Goal: Task Accomplishment & Management: Use online tool/utility

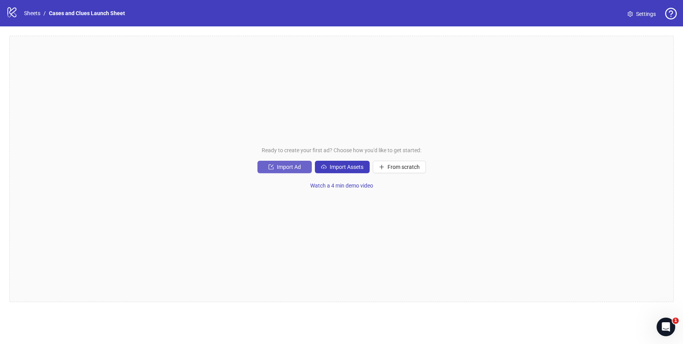
click at [280, 164] on span "Import Ad" at bounding box center [289, 167] width 24 height 6
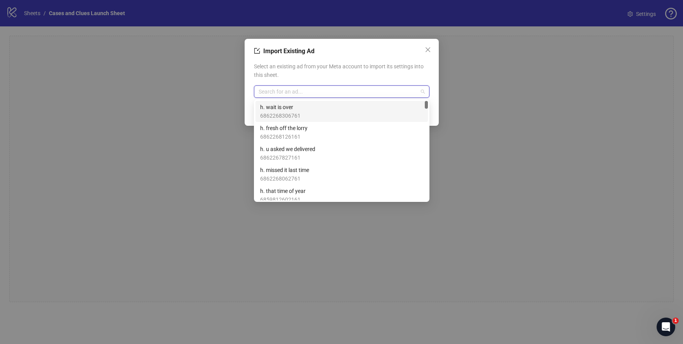
click at [286, 90] on input "search" at bounding box center [338, 92] width 159 height 12
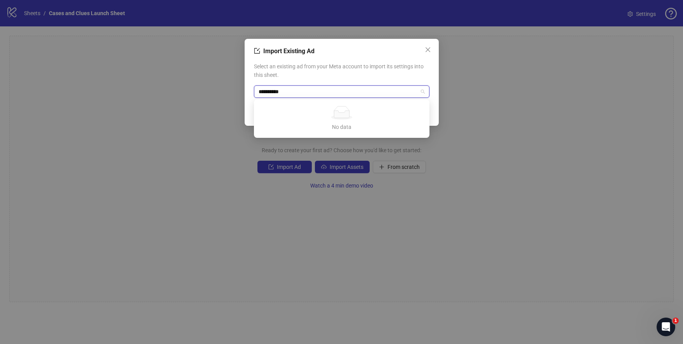
type input "**********"
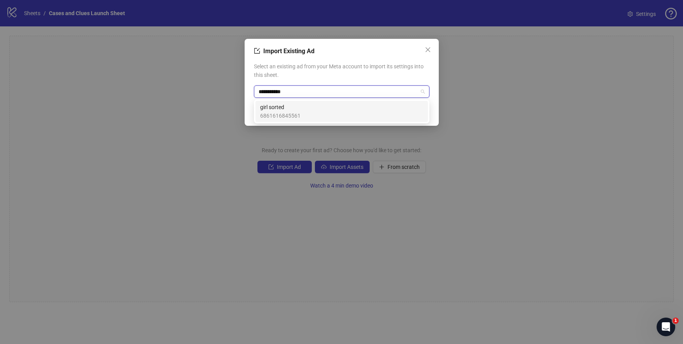
click at [281, 112] on span "6861616845561" at bounding box center [280, 116] width 40 height 9
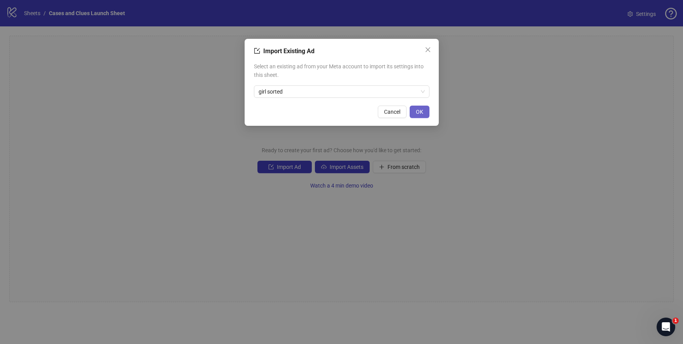
click at [419, 112] on span "OK" at bounding box center [419, 112] width 7 height 6
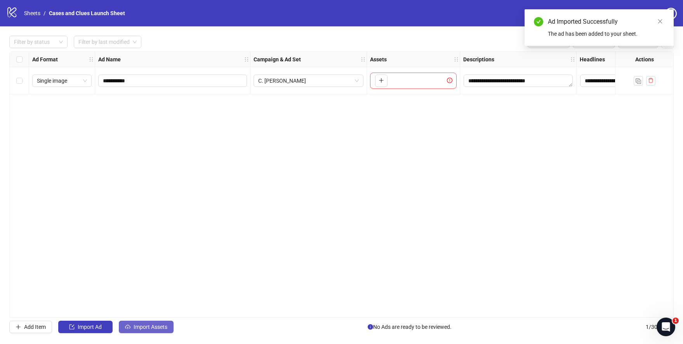
click at [141, 329] on span "Import Assets" at bounding box center [151, 327] width 34 height 6
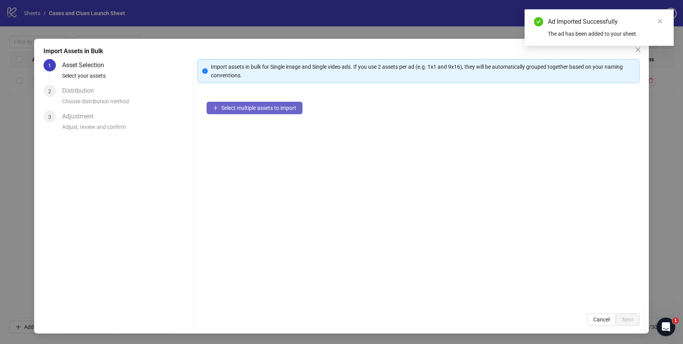
click at [256, 108] on span "Select multiple assets to import" at bounding box center [258, 108] width 75 height 6
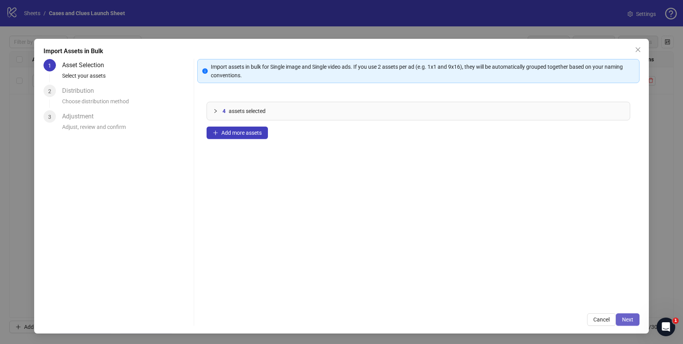
click at [627, 321] on span "Next" at bounding box center [627, 320] width 11 height 6
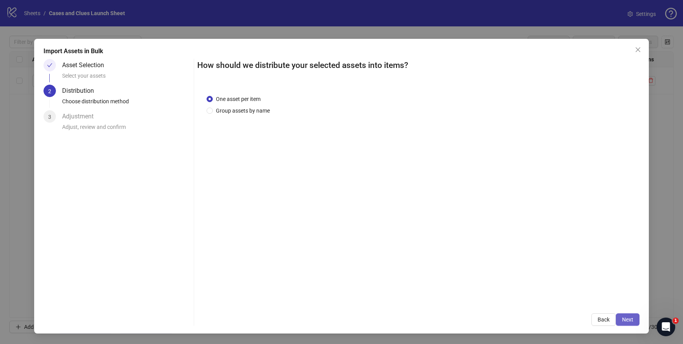
click at [629, 321] on span "Next" at bounding box center [627, 320] width 11 height 6
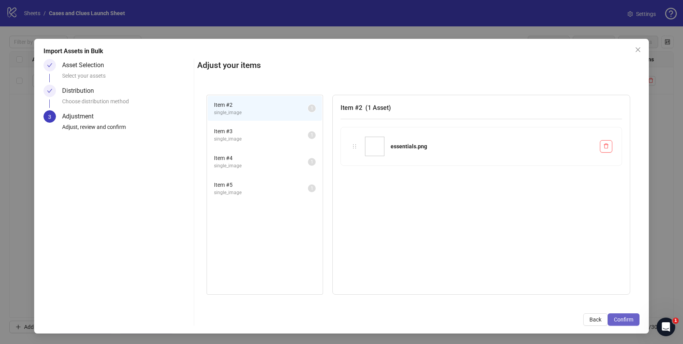
click at [630, 321] on span "Confirm" at bounding box center [623, 320] width 19 height 6
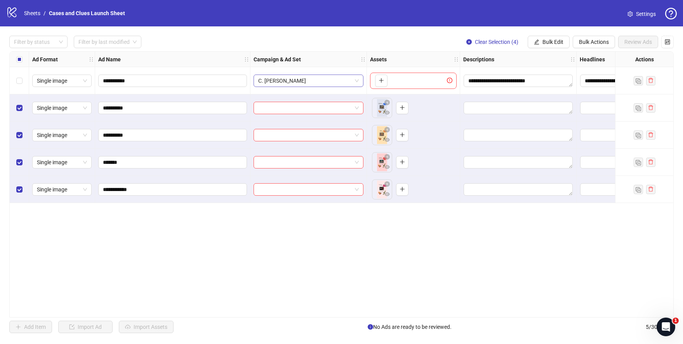
click at [357, 80] on span "C. [PERSON_NAME]" at bounding box center [308, 81] width 101 height 12
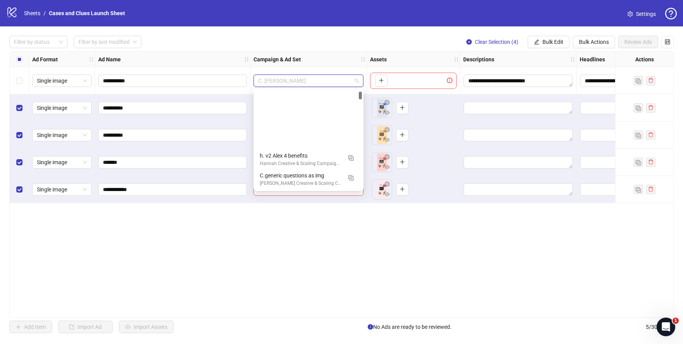
scroll to position [79, 0]
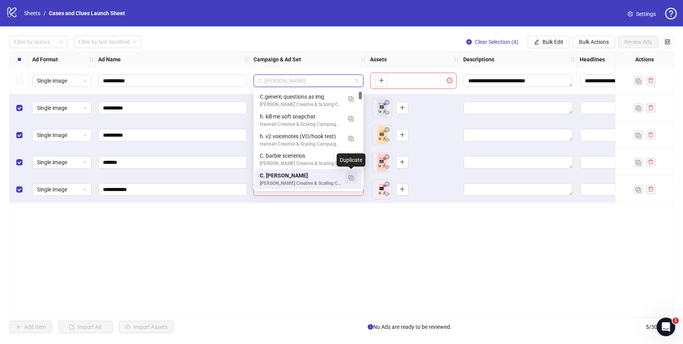
click at [350, 178] on img "button" at bounding box center [351, 177] width 5 height 5
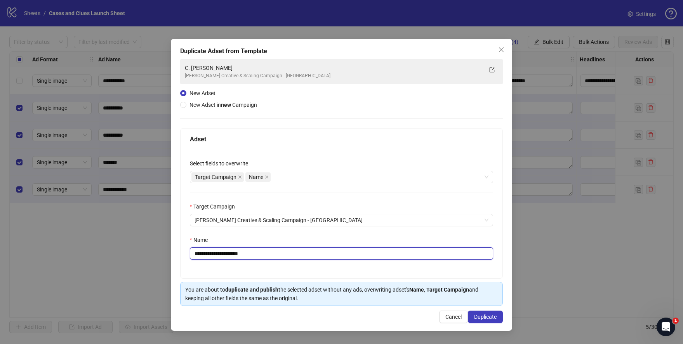
drag, startPoint x: 247, startPoint y: 258, endPoint x: 201, endPoint y: 255, distance: 46.3
click at [201, 255] on input "**********" at bounding box center [342, 254] width 304 height 12
type input "**********"
click at [481, 314] on button "Duplicate" at bounding box center [485, 317] width 35 height 12
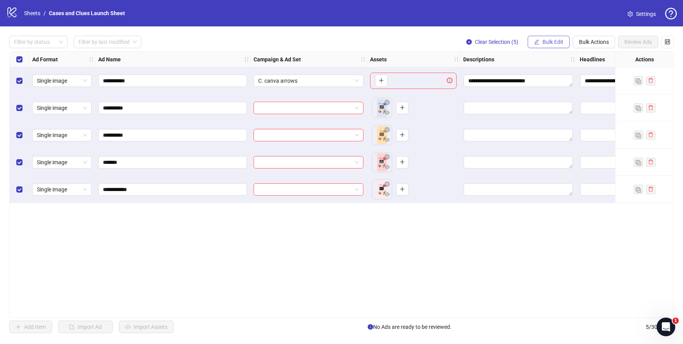
click at [543, 46] on button "Bulk Edit" at bounding box center [549, 42] width 42 height 12
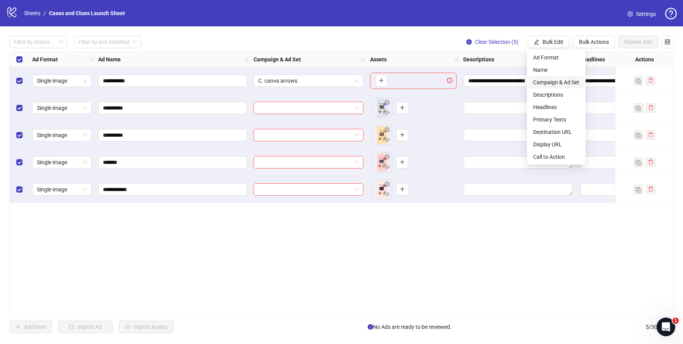
click at [542, 78] on span "Campaign & Ad Set" at bounding box center [557, 82] width 46 height 9
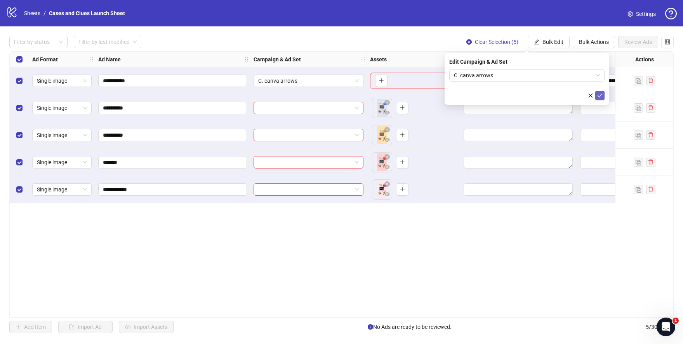
click at [602, 95] on icon "check" at bounding box center [600, 95] width 5 height 5
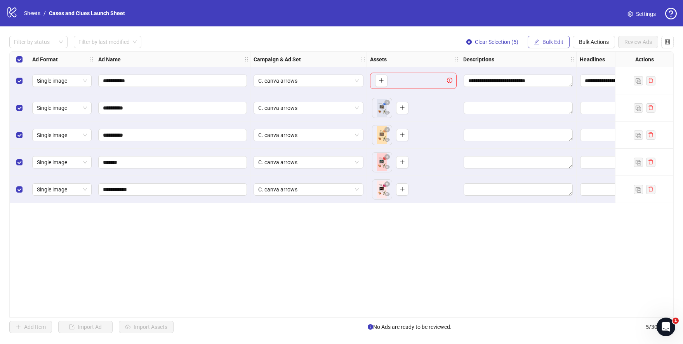
click at [554, 40] on span "Bulk Edit" at bounding box center [553, 42] width 21 height 6
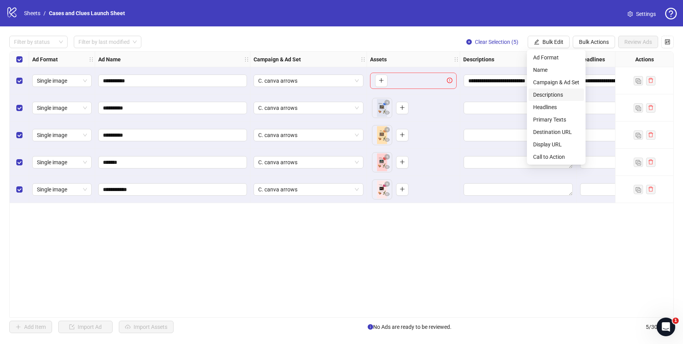
click at [561, 94] on span "Descriptions" at bounding box center [557, 95] width 46 height 9
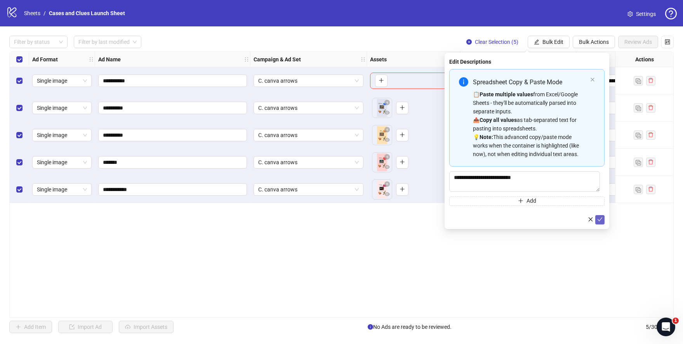
click at [601, 221] on icon "check" at bounding box center [600, 219] width 5 height 5
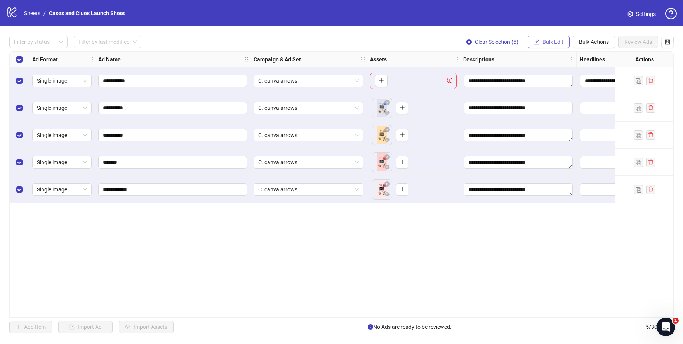
click at [550, 39] on span "Bulk Edit" at bounding box center [553, 42] width 21 height 6
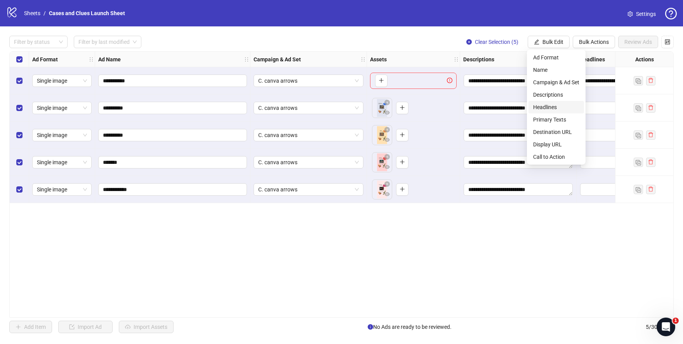
click at [551, 106] on span "Headlines" at bounding box center [557, 107] width 46 height 9
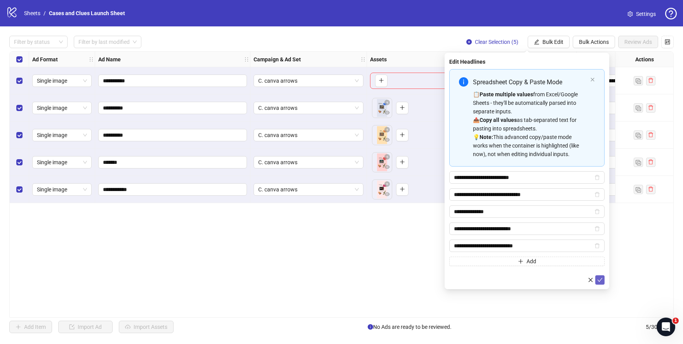
click at [599, 278] on icon "check" at bounding box center [600, 279] width 5 height 5
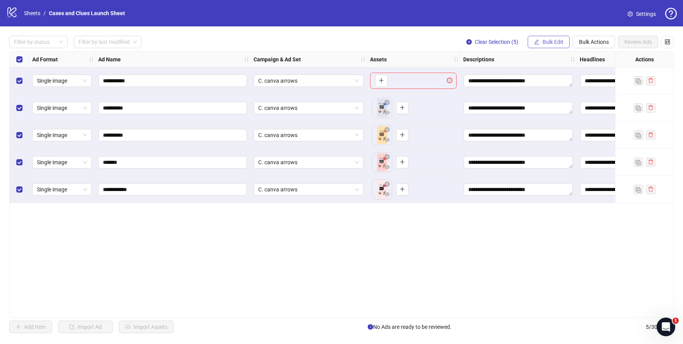
click at [549, 41] on span "Bulk Edit" at bounding box center [553, 42] width 21 height 6
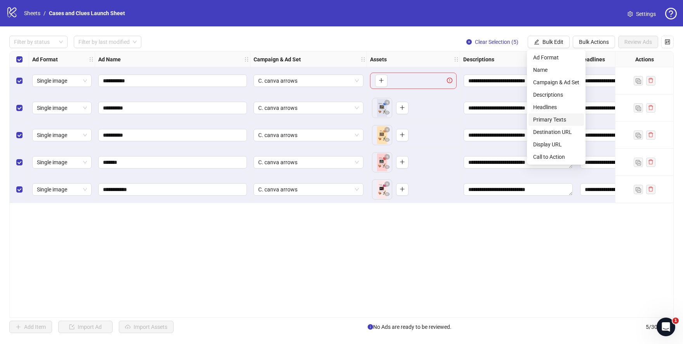
click at [559, 117] on span "Primary Texts" at bounding box center [557, 119] width 46 height 9
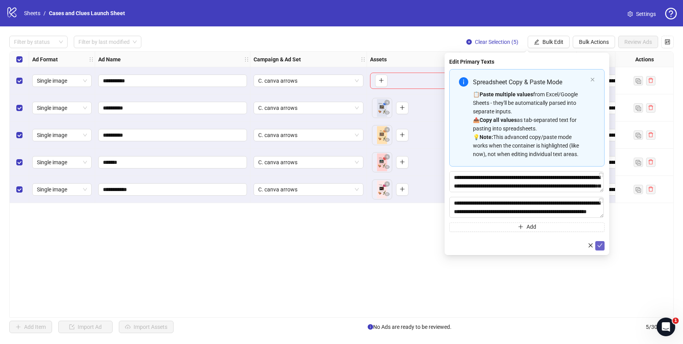
click at [600, 245] on icon "check" at bounding box center [600, 245] width 5 height 5
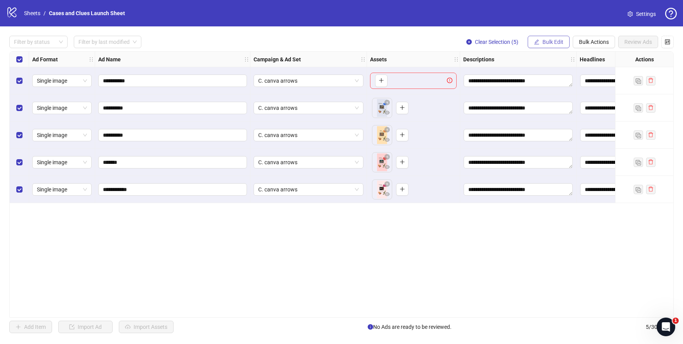
click at [549, 44] on span "Bulk Edit" at bounding box center [553, 42] width 21 height 6
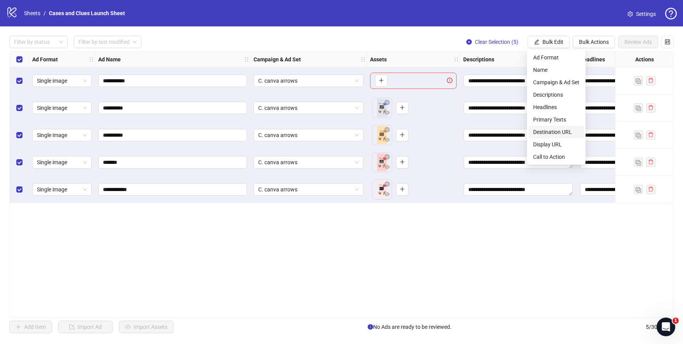
click at [561, 132] on span "Destination URL" at bounding box center [557, 132] width 46 height 9
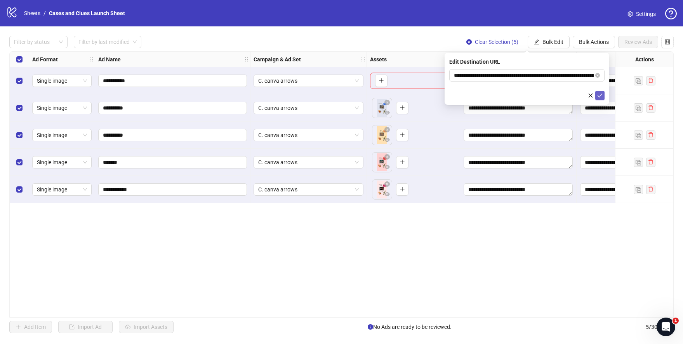
click at [601, 93] on icon "check" at bounding box center [600, 95] width 5 height 5
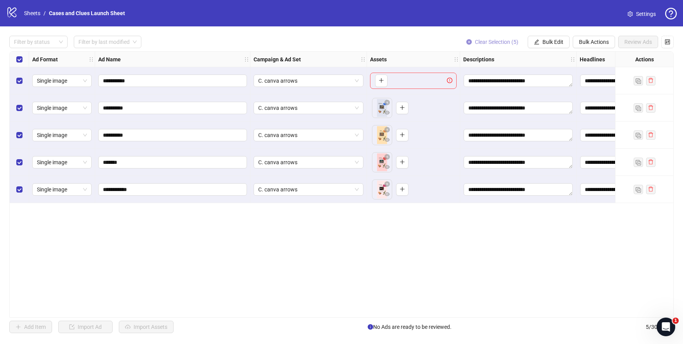
click at [506, 40] on span "Clear Selection (5)" at bounding box center [497, 42] width 44 height 6
click at [539, 42] on icon "edit" at bounding box center [536, 41] width 5 height 5
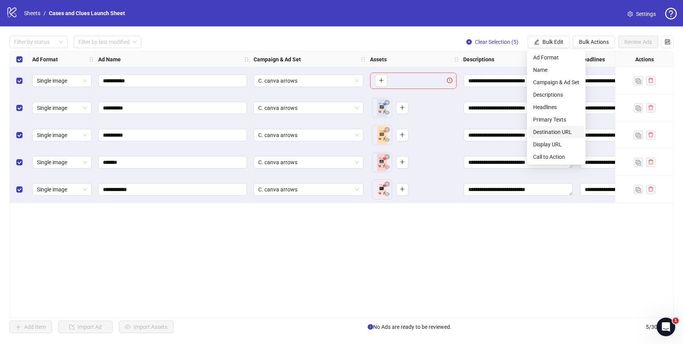
click at [556, 130] on span "Destination URL" at bounding box center [557, 132] width 46 height 9
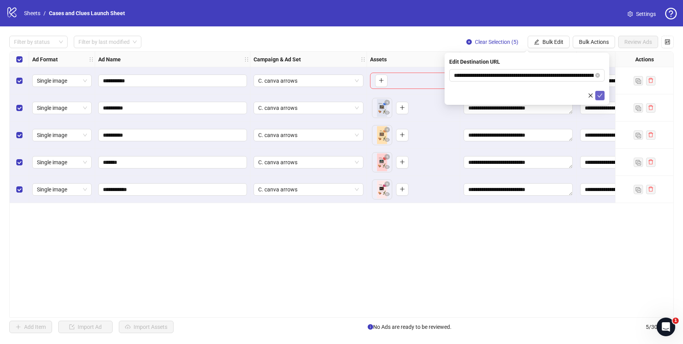
click at [600, 94] on icon "check" at bounding box center [600, 95] width 5 height 5
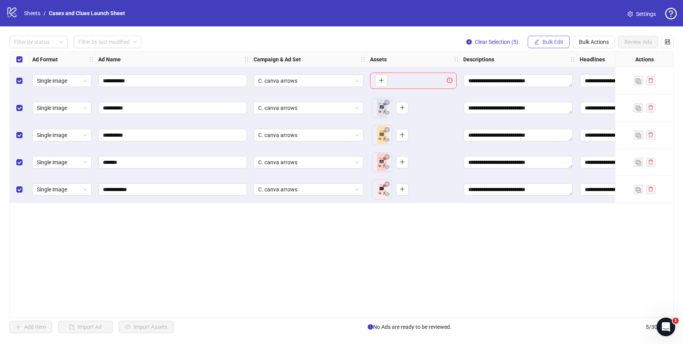
click at [560, 40] on span "Bulk Edit" at bounding box center [553, 42] width 21 height 6
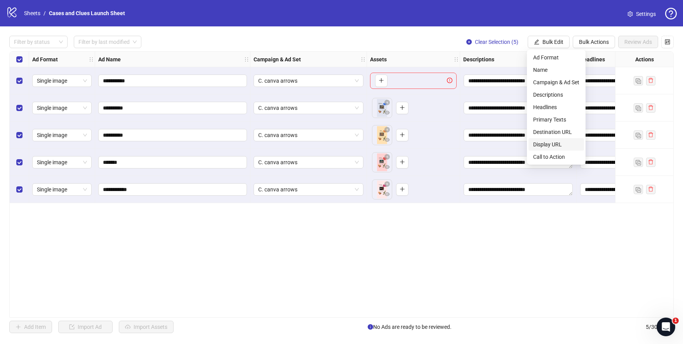
click at [563, 144] on span "Display URL" at bounding box center [557, 144] width 46 height 9
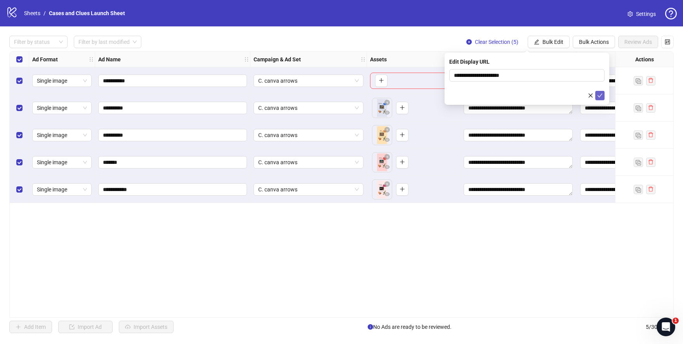
click at [602, 95] on icon "check" at bounding box center [600, 95] width 5 height 5
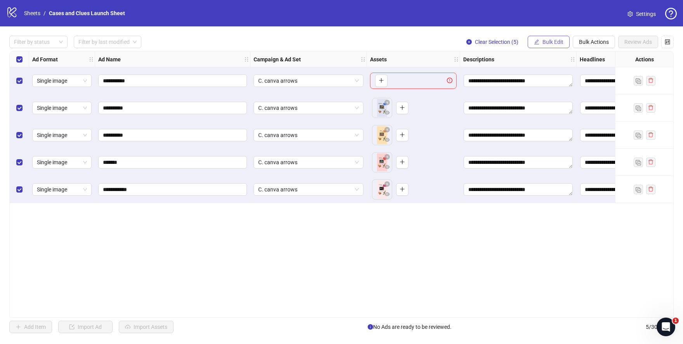
click at [547, 39] on span "Bulk Edit" at bounding box center [553, 42] width 21 height 6
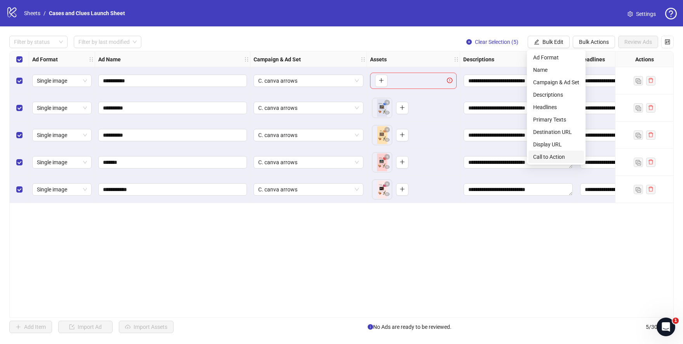
click at [558, 155] on span "Call to Action" at bounding box center [557, 157] width 46 height 9
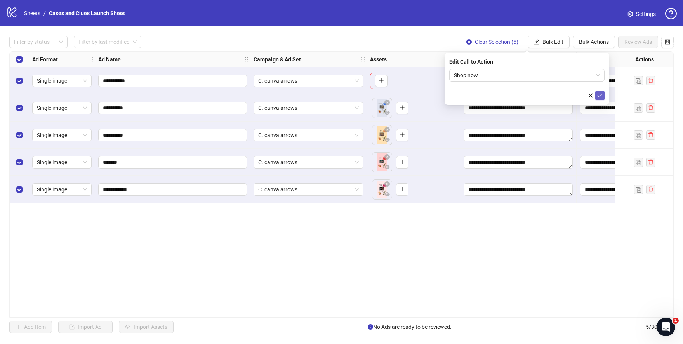
click at [600, 95] on icon "check" at bounding box center [600, 95] width 5 height 5
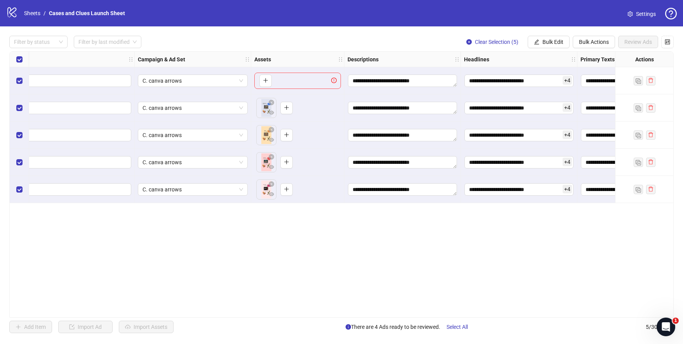
scroll to position [0, 0]
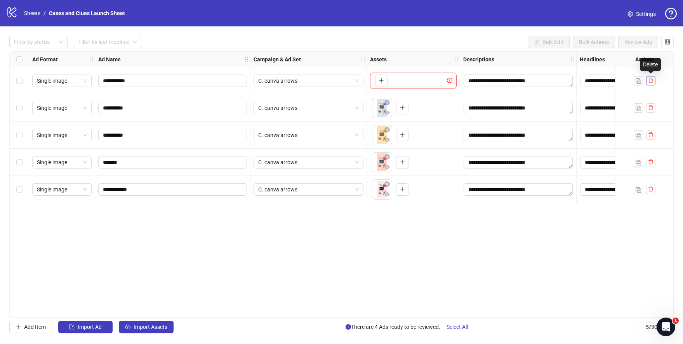
click at [653, 78] on icon "delete" at bounding box center [651, 80] width 5 height 5
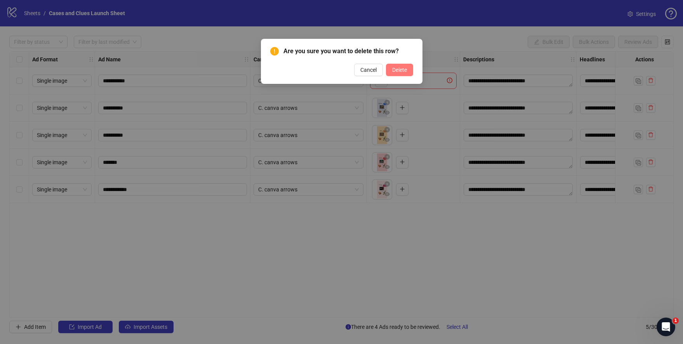
click at [398, 69] on span "Delete" at bounding box center [399, 70] width 15 height 6
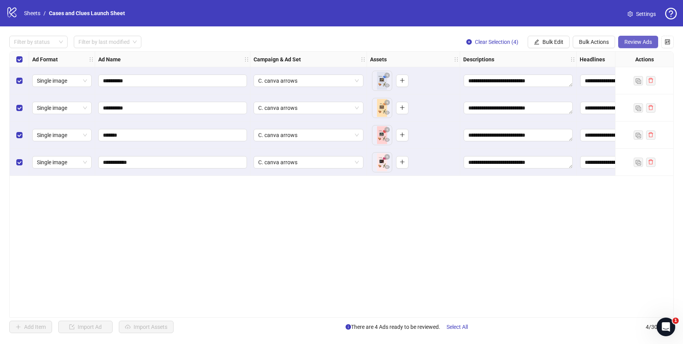
click at [639, 41] on span "Review Ads" at bounding box center [639, 42] width 28 height 6
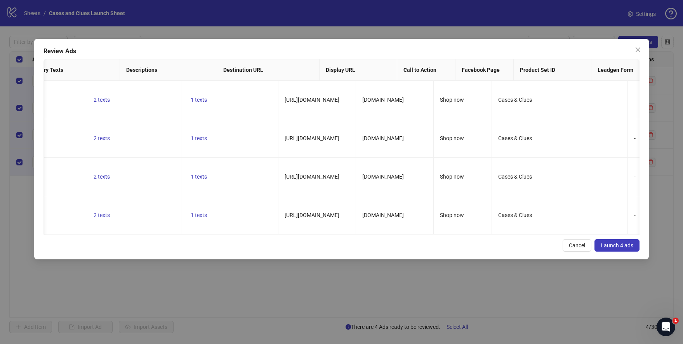
scroll to position [0, 546]
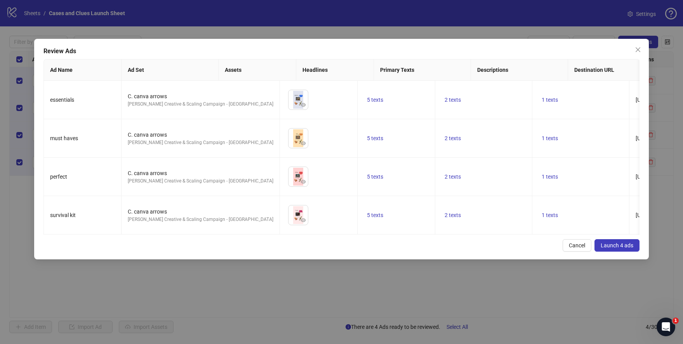
click at [607, 248] on span "Launch 4 ads" at bounding box center [617, 245] width 33 height 6
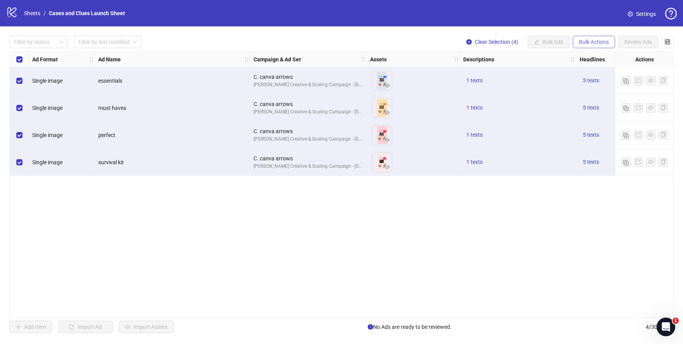
click at [584, 43] on span "Bulk Actions" at bounding box center [594, 42] width 30 height 6
click at [589, 58] on span "Delete" at bounding box center [605, 57] width 53 height 9
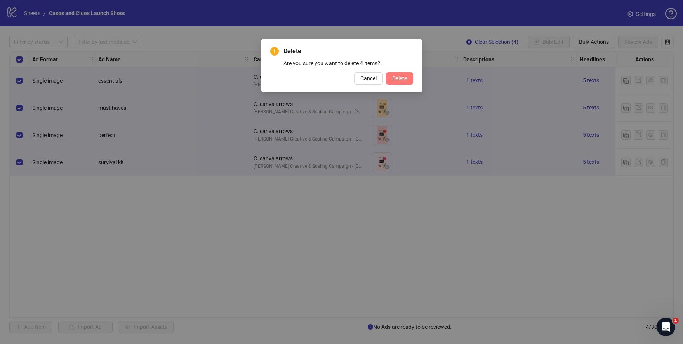
click at [399, 77] on span "Delete" at bounding box center [399, 78] width 15 height 6
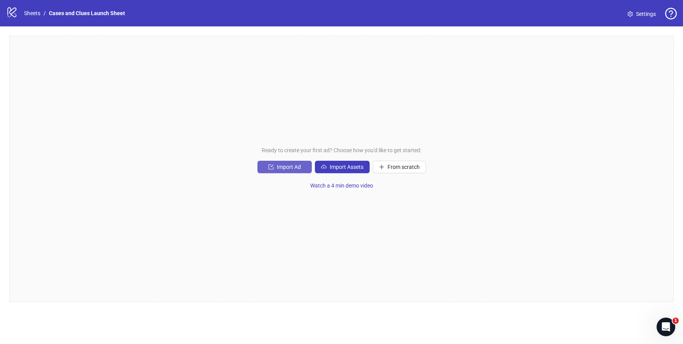
click at [286, 169] on span "Import Ad" at bounding box center [289, 167] width 24 height 6
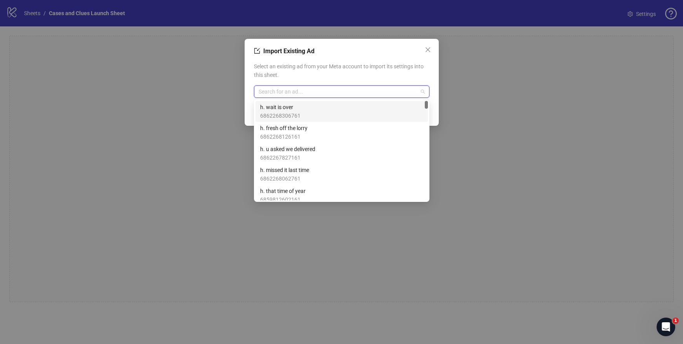
click at [316, 96] on input "search" at bounding box center [338, 92] width 159 height 12
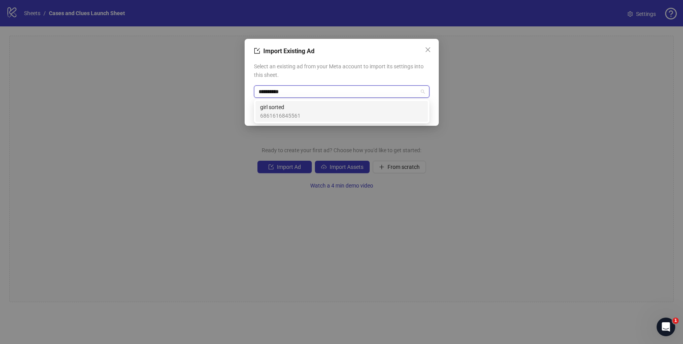
type input "**********"
click at [317, 117] on div "girl sorted 6861616845561" at bounding box center [341, 111] width 163 height 17
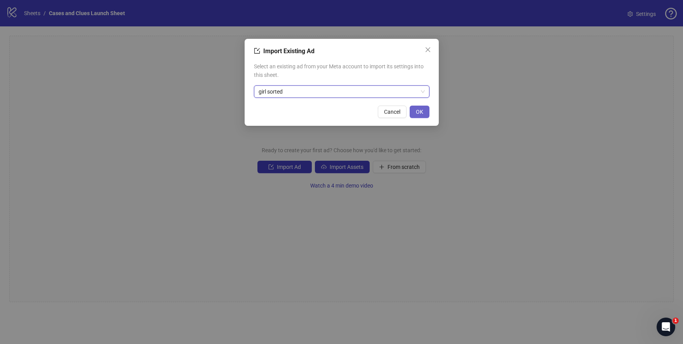
click at [418, 110] on span "OK" at bounding box center [419, 112] width 7 height 6
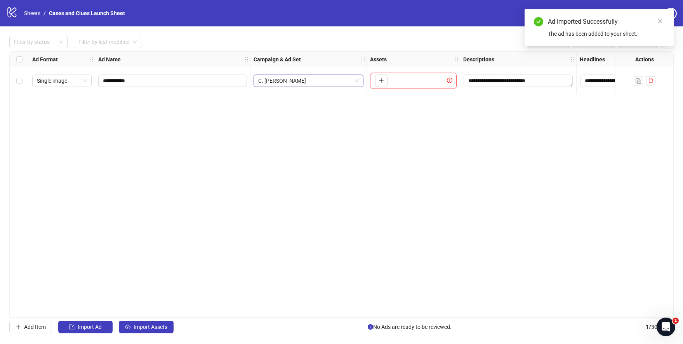
click at [358, 80] on span "C. [PERSON_NAME]" at bounding box center [308, 81] width 101 height 12
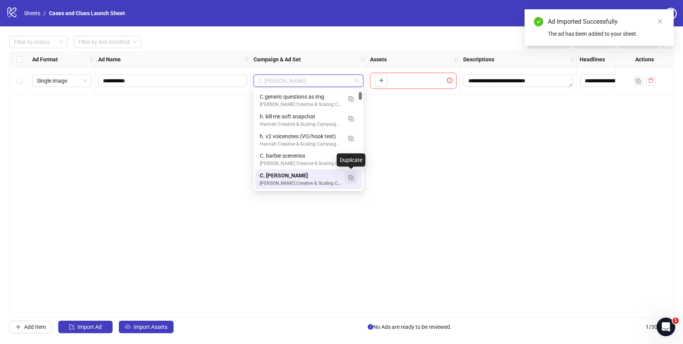
click at [353, 180] on img "button" at bounding box center [351, 177] width 5 height 5
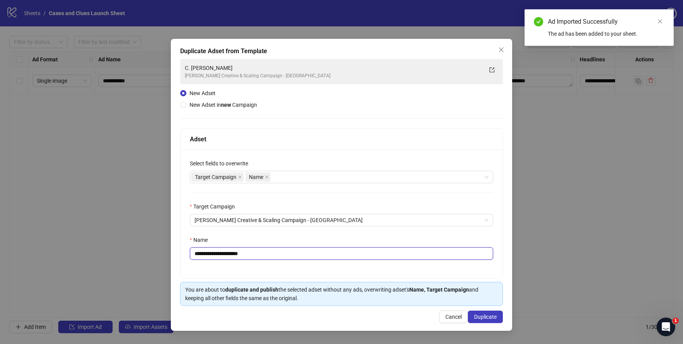
drag, startPoint x: 257, startPoint y: 258, endPoint x: 201, endPoint y: 255, distance: 56.1
click at [201, 255] on input "**********" at bounding box center [342, 254] width 304 height 12
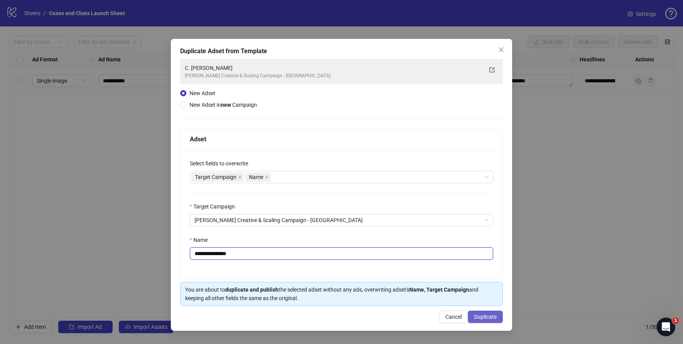
type input "**********"
click at [492, 320] on span "Duplicate" at bounding box center [485, 317] width 23 height 6
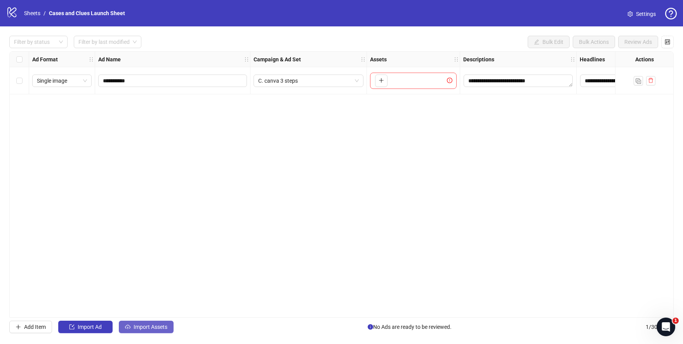
click at [138, 328] on span "Import Assets" at bounding box center [151, 327] width 34 height 6
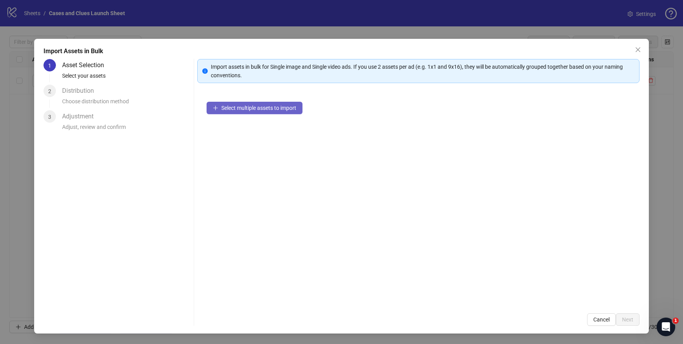
click at [234, 105] on span "Select multiple assets to import" at bounding box center [258, 108] width 75 height 6
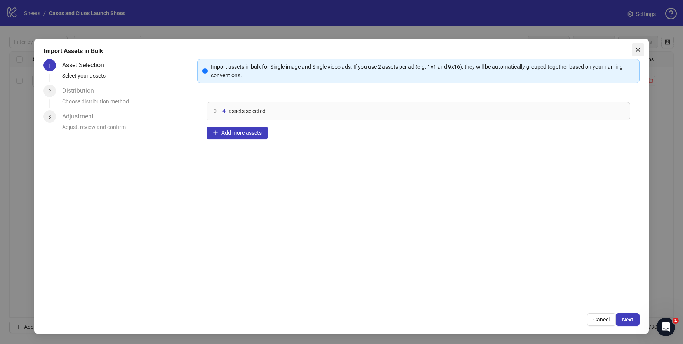
click at [637, 50] on icon "close" at bounding box center [638, 50] width 6 height 6
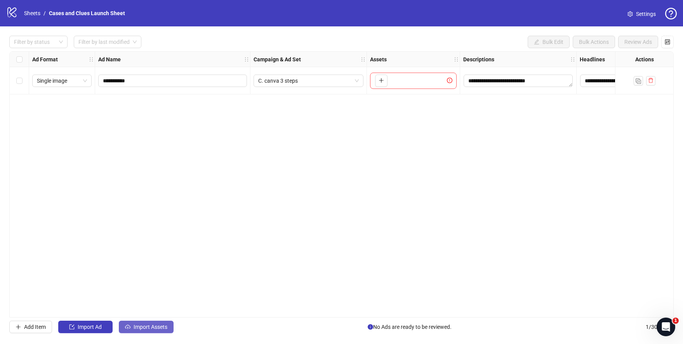
click at [149, 326] on span "Import Assets" at bounding box center [151, 327] width 34 height 6
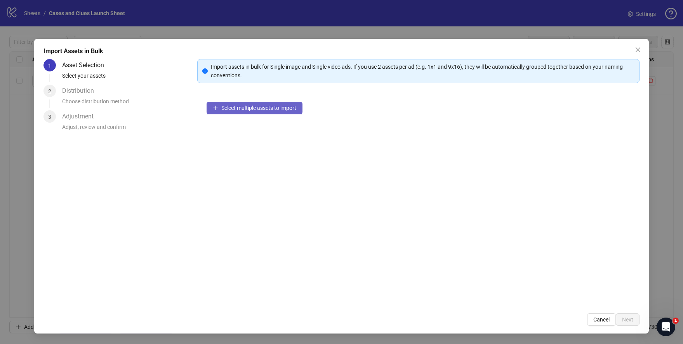
click at [265, 112] on button "Select multiple assets to import" at bounding box center [255, 108] width 96 height 12
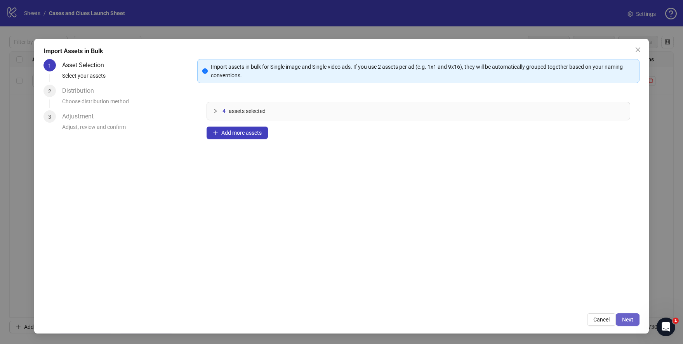
click at [630, 318] on span "Next" at bounding box center [627, 320] width 11 height 6
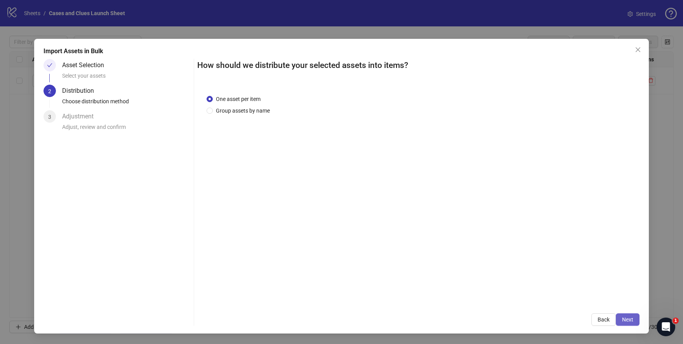
click at [631, 323] on span "Next" at bounding box center [627, 320] width 11 height 6
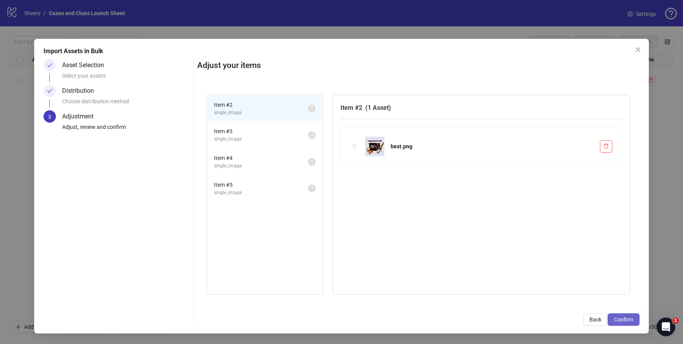
click at [628, 319] on span "Confirm" at bounding box center [623, 320] width 19 height 6
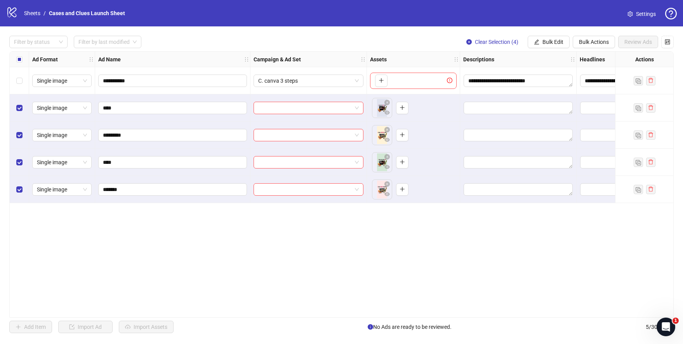
click at [23, 81] on div "Select row 1" at bounding box center [19, 80] width 19 height 27
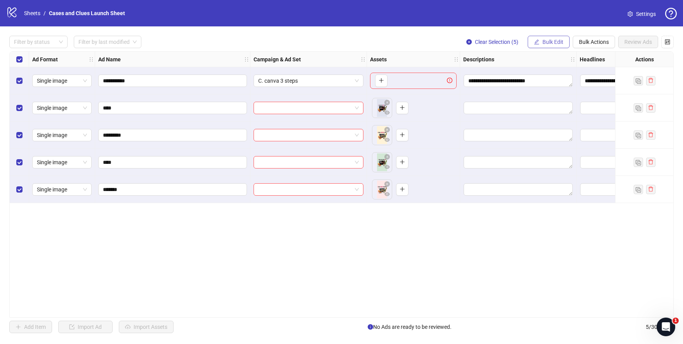
click at [545, 42] on span "Bulk Edit" at bounding box center [553, 42] width 21 height 6
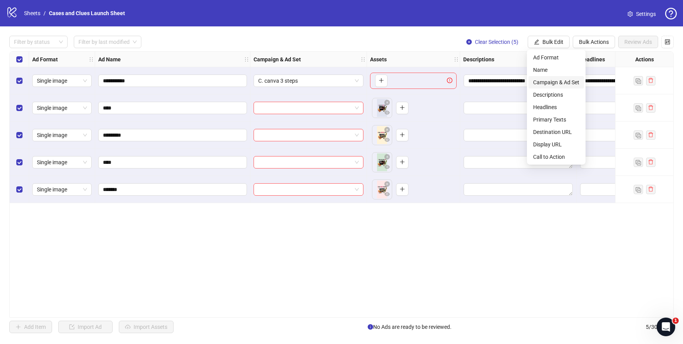
click at [550, 82] on span "Campaign & Ad Set" at bounding box center [557, 82] width 46 height 9
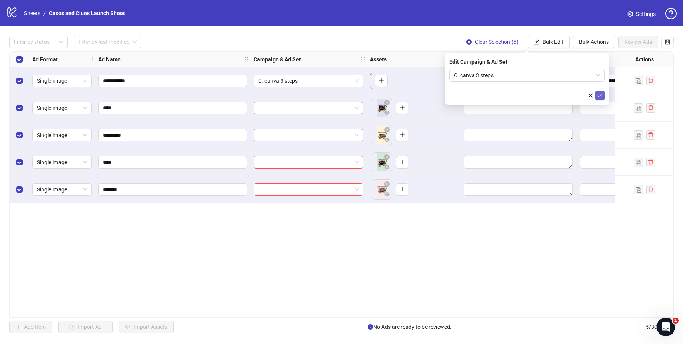
click at [601, 94] on icon "check" at bounding box center [600, 95] width 5 height 5
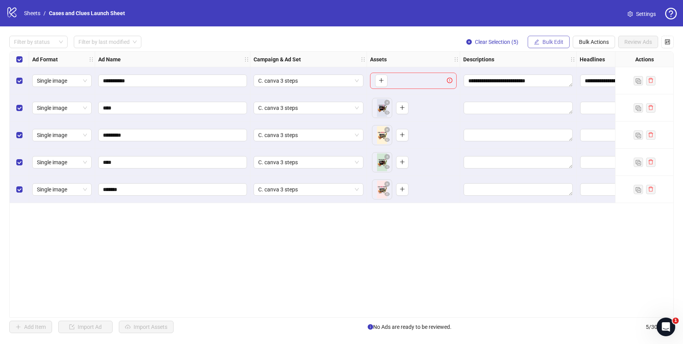
click at [552, 38] on button "Bulk Edit" at bounding box center [549, 42] width 42 height 12
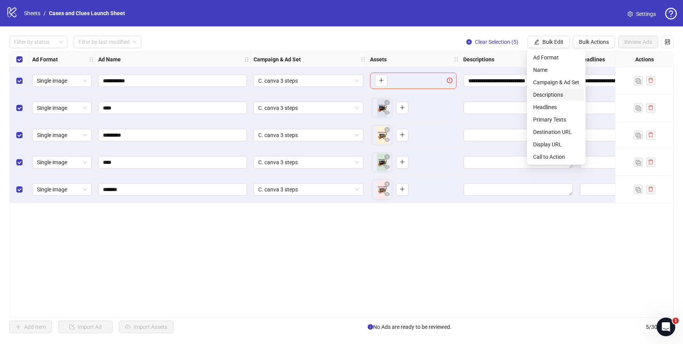
click at [555, 97] on span "Descriptions" at bounding box center [557, 95] width 46 height 9
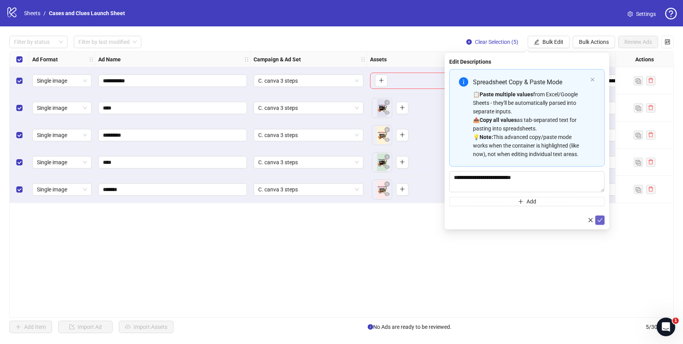
click at [604, 220] on button "submit" at bounding box center [600, 220] width 9 height 9
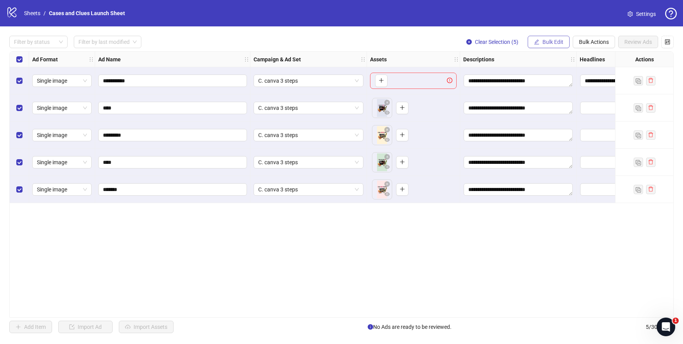
click at [551, 40] on span "Bulk Edit" at bounding box center [553, 42] width 21 height 6
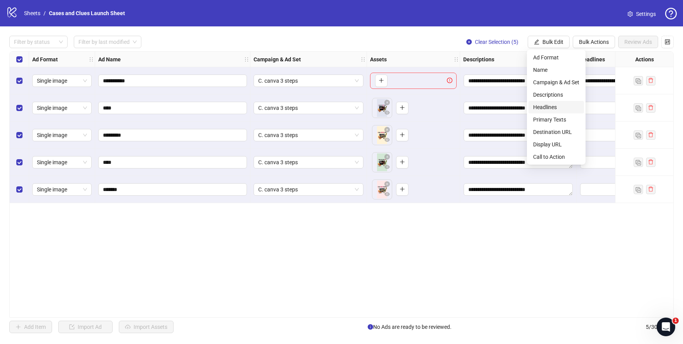
click at [555, 106] on span "Headlines" at bounding box center [557, 107] width 46 height 9
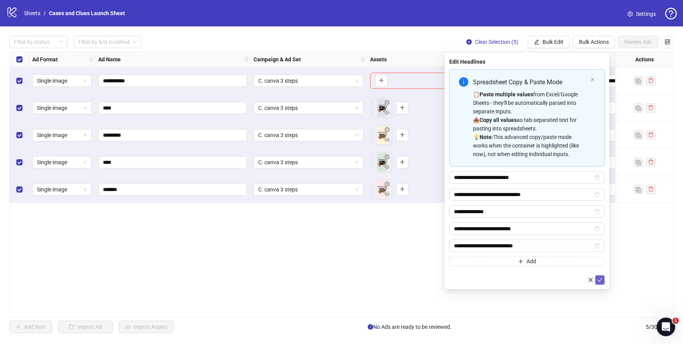
click at [599, 277] on icon "check" at bounding box center [600, 279] width 5 height 5
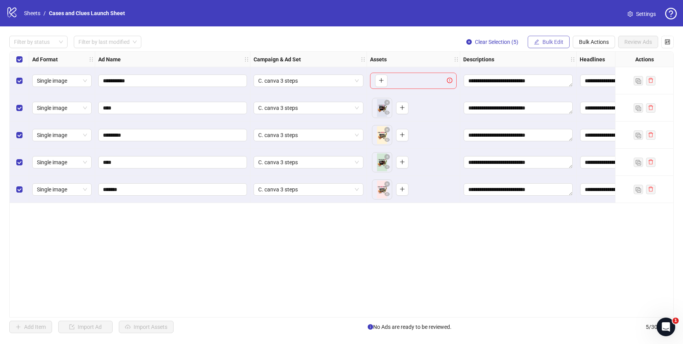
click at [544, 36] on button "Bulk Edit" at bounding box center [549, 42] width 42 height 12
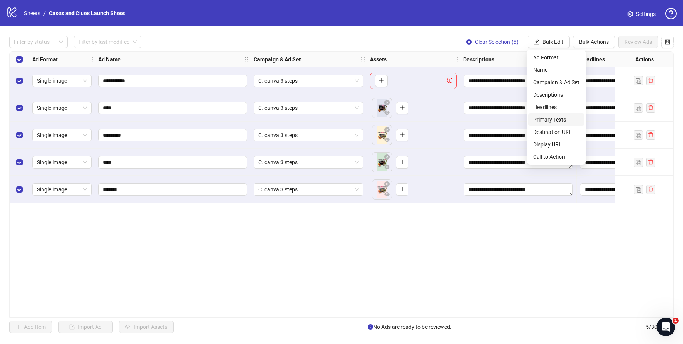
click at [558, 123] on span "Primary Texts" at bounding box center [557, 119] width 46 height 9
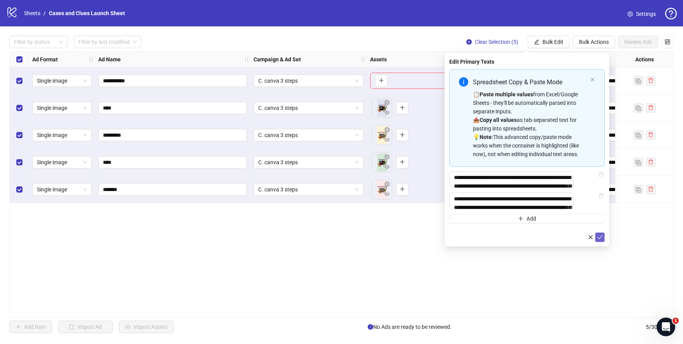
click at [600, 240] on icon "check" at bounding box center [600, 237] width 5 height 5
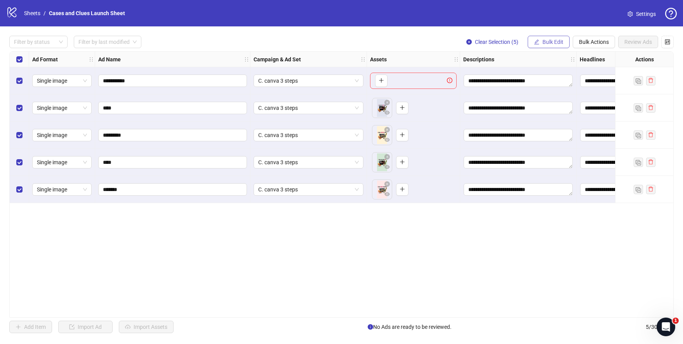
click at [559, 42] on span "Bulk Edit" at bounding box center [553, 42] width 21 height 6
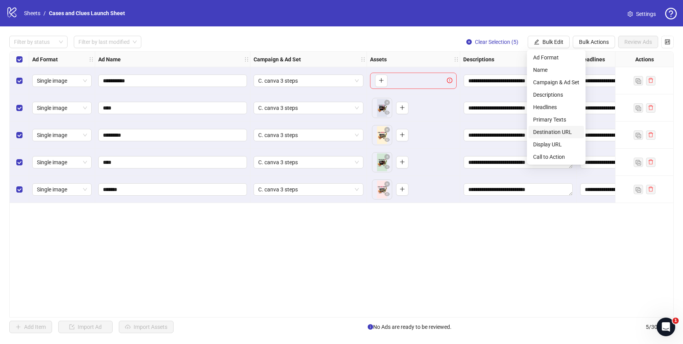
click at [558, 130] on span "Destination URL" at bounding box center [557, 132] width 46 height 9
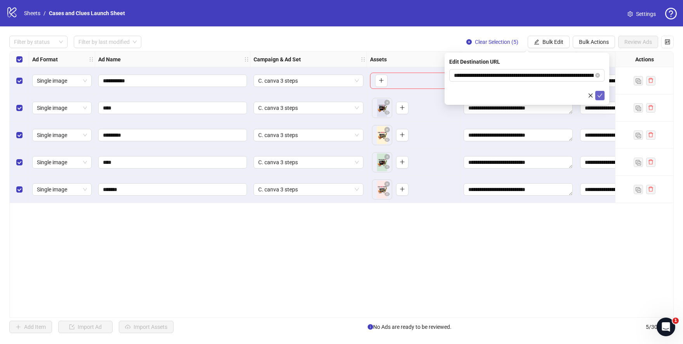
click at [600, 93] on icon "check" at bounding box center [600, 95] width 5 height 5
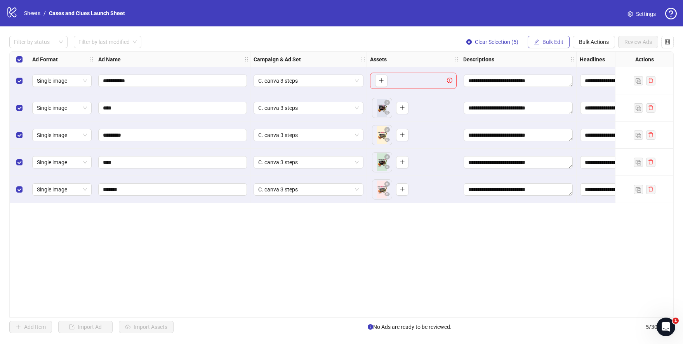
click at [550, 46] on button "Bulk Edit" at bounding box center [549, 42] width 42 height 12
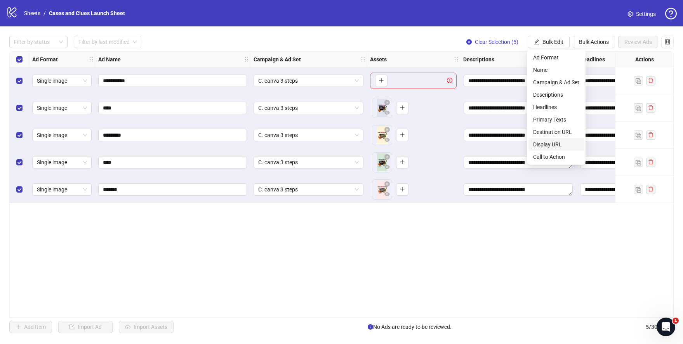
click at [560, 142] on span "Display URL" at bounding box center [557, 144] width 46 height 9
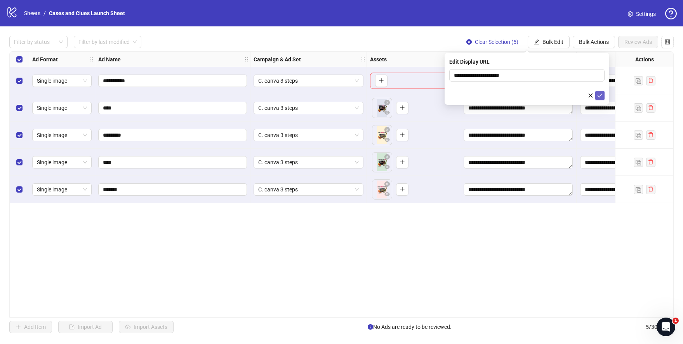
click at [602, 95] on icon "check" at bounding box center [600, 95] width 5 height 5
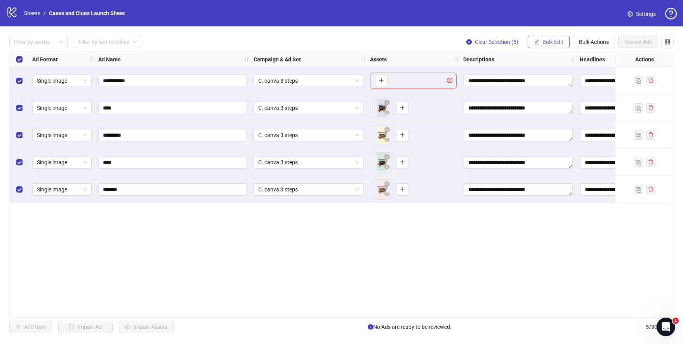
click at [554, 44] on span "Bulk Edit" at bounding box center [553, 42] width 21 height 6
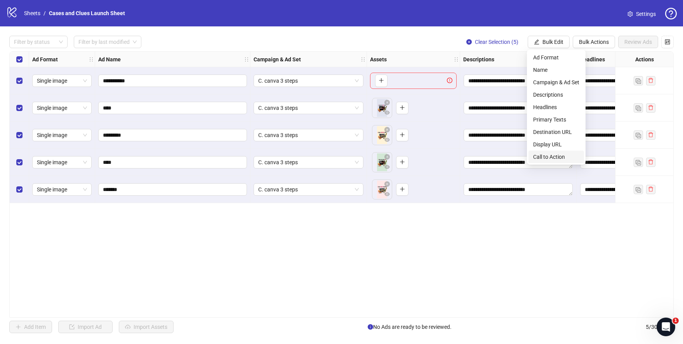
click at [561, 156] on span "Call to Action" at bounding box center [557, 157] width 46 height 9
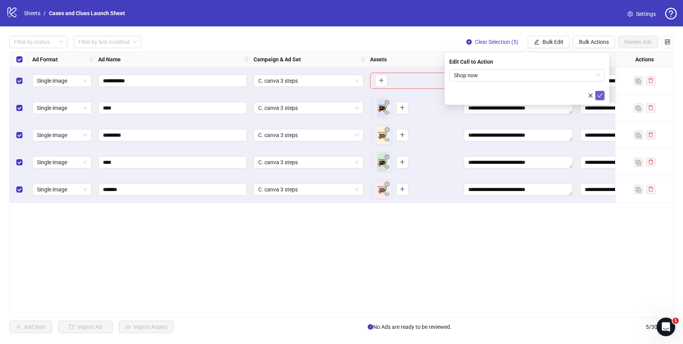
click at [599, 95] on icon "check" at bounding box center [600, 95] width 5 height 5
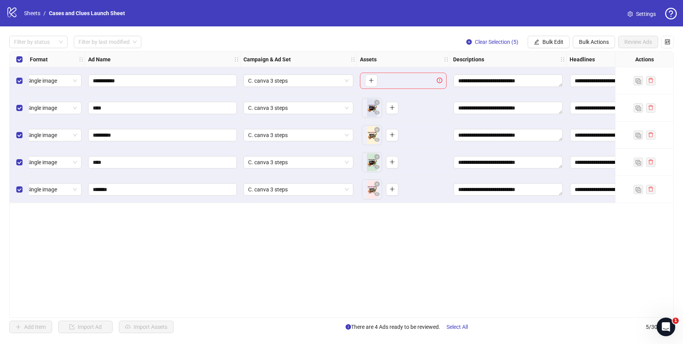
scroll to position [0, 0]
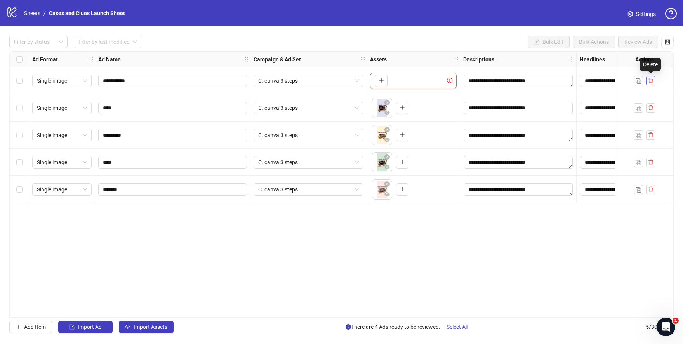
click at [652, 81] on icon "delete" at bounding box center [651, 80] width 5 height 5
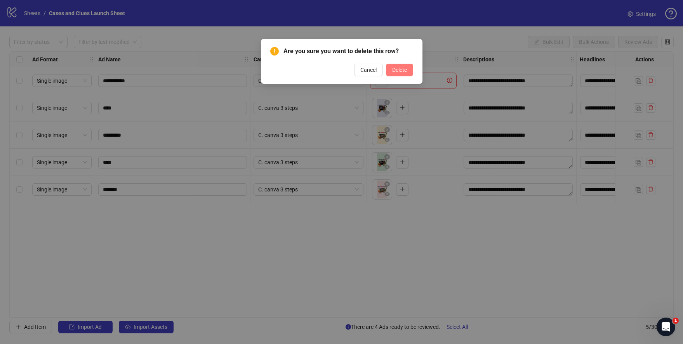
click at [399, 65] on button "Delete" at bounding box center [399, 70] width 27 height 12
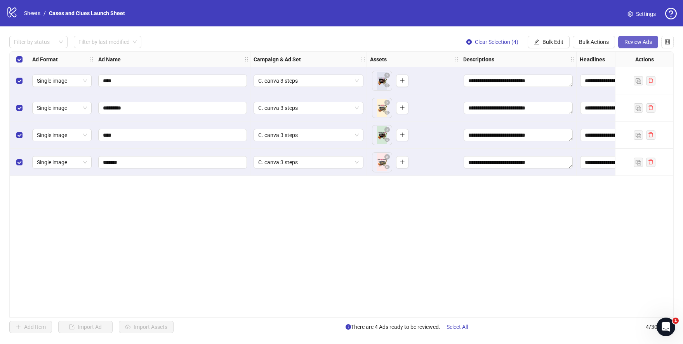
click at [636, 39] on span "Review Ads" at bounding box center [639, 42] width 28 height 6
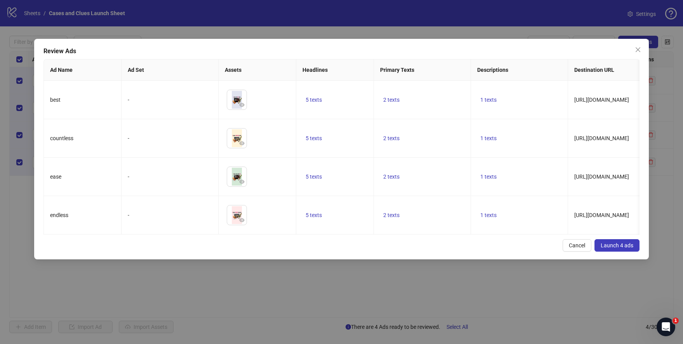
click at [625, 249] on span "Launch 4 ads" at bounding box center [617, 245] width 33 height 6
